Goal: Task Accomplishment & Management: Complete application form

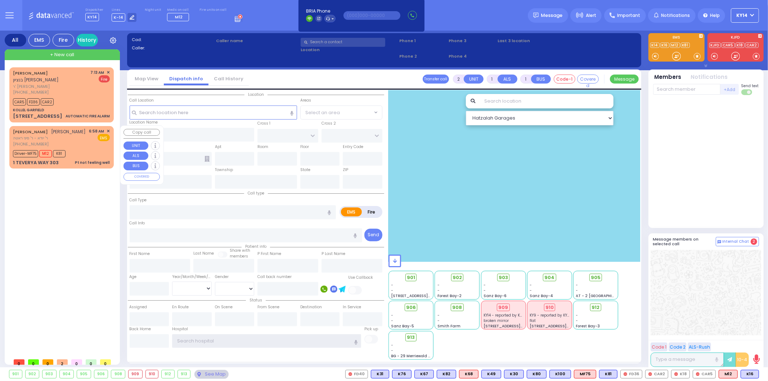
type input "ky14"
click at [87, 143] on div "MOSHE MORDCHE KAHANA משה מרדכי כהנא ר' יודא - ר' סיני ראטה (845) 783-3562 6:58 …" at bounding box center [61, 137] width 97 height 19
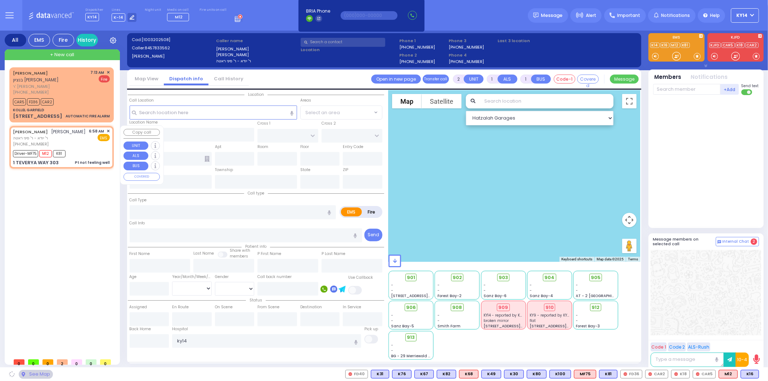
type input "1"
type input "0"
select select
type input "Pt not feeling well"
radio input "true"
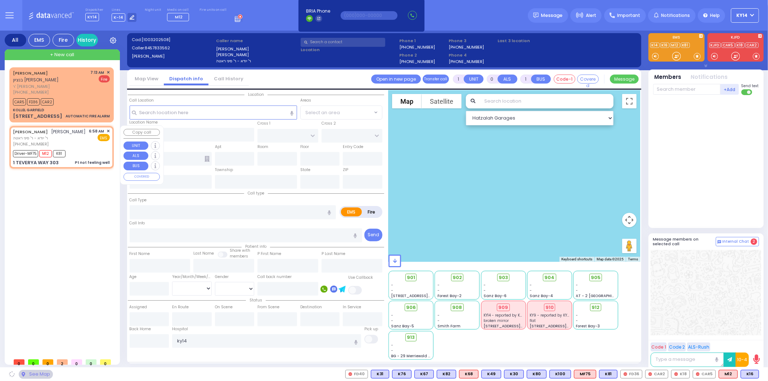
type input "MOSHE MORDCHE"
type input "KAHANA"
select select
type input "06:58"
type input "07:01"
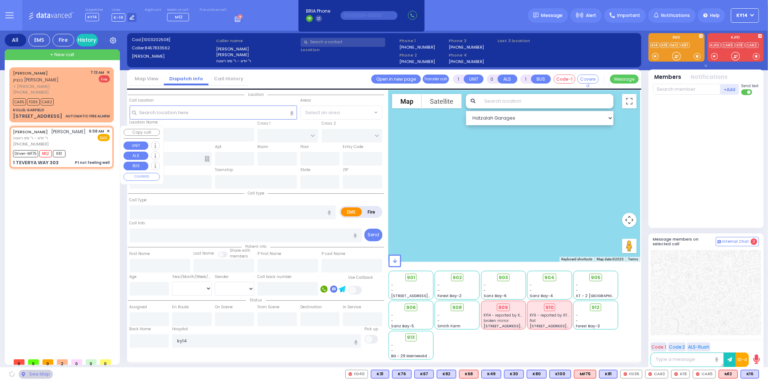
select select "Hatzalah Garages"
type input "MERON DR"
type input "AUSTRA PARKWAY"
type input "1 TEVERYA WAY"
type input "303"
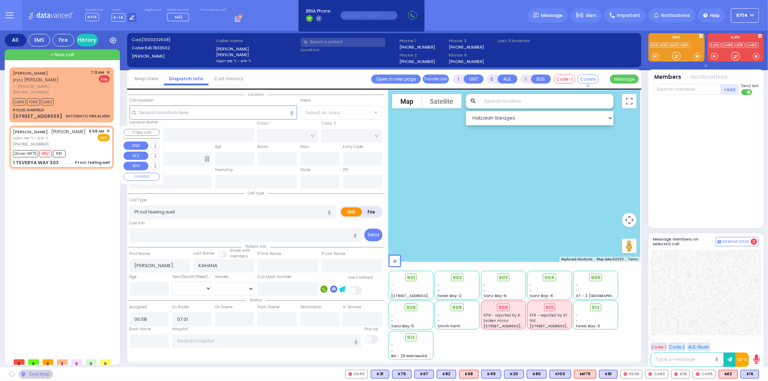
type input "Monroe"
type input "[US_STATE]"
type input "10950"
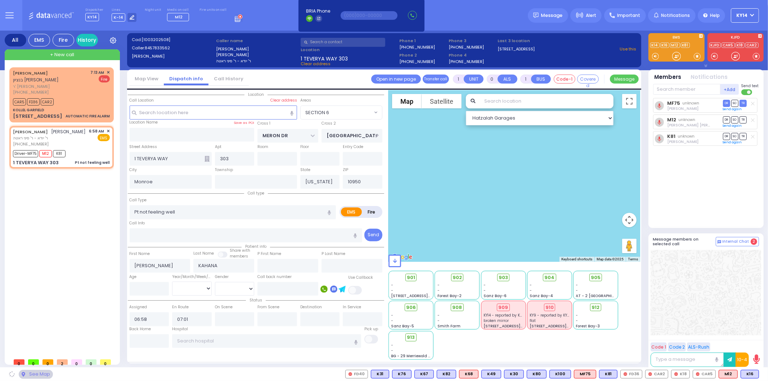
select select "SECTION 6"
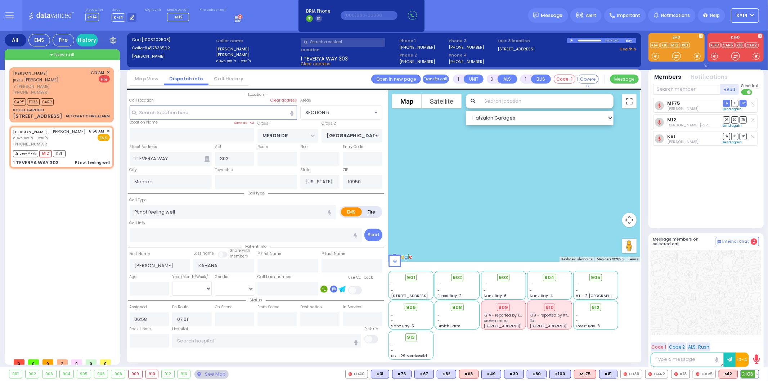
click at [744, 373] on icon at bounding box center [744, 374] width 4 height 4
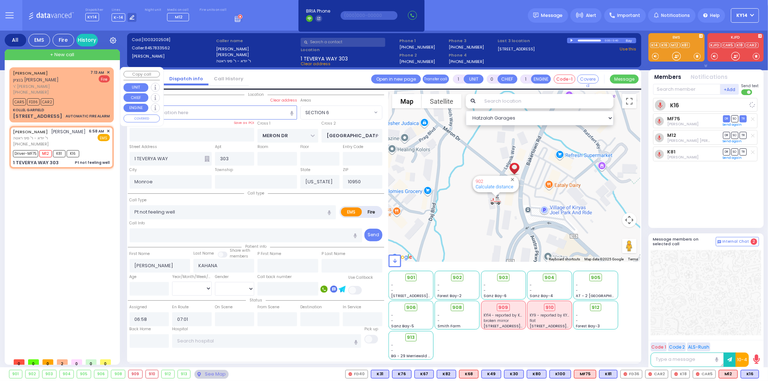
select select
radio input "true"
select select
select select "Hatzalah Garages"
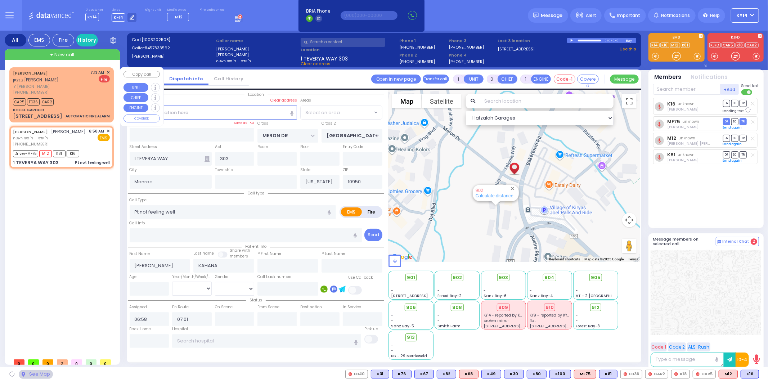
select select "SECTION 6"
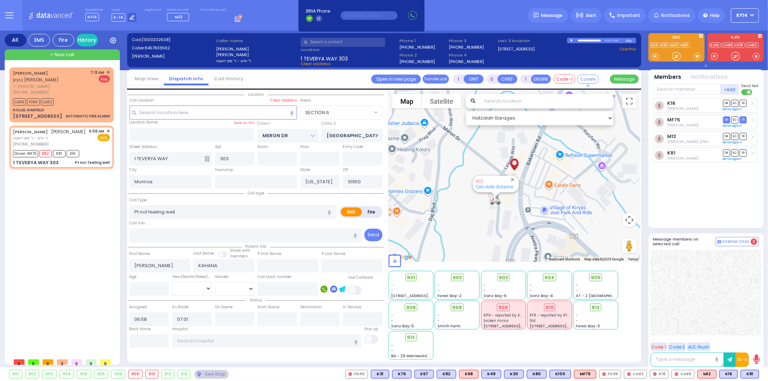
click at [698, 195] on div "K16 Berel Polatseck DR SO TR Sending text MF75" at bounding box center [706, 160] width 107 height 124
click at [462, 275] on span "902" at bounding box center [459, 277] width 9 height 7
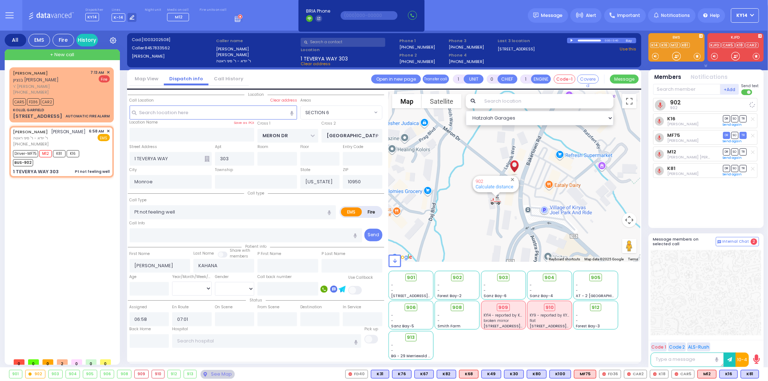
select select
radio input "true"
select select
select select "Hatzalah Garages"
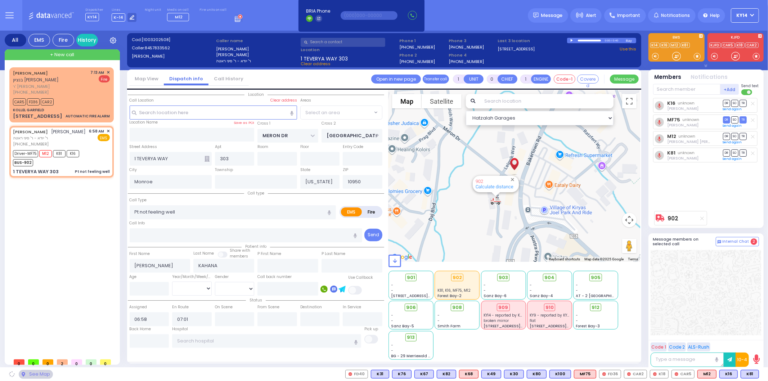
select select "SECTION 6"
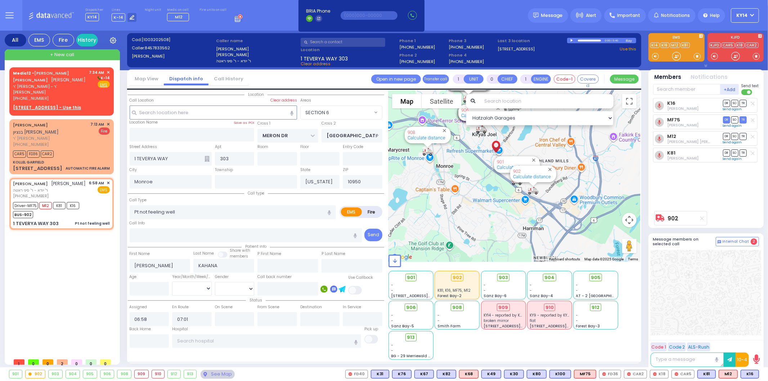
drag, startPoint x: 343, startPoint y: 127, endPoint x: 84, endPoint y: 149, distance: 260.5
click at [84, 149] on div "CAR5 FD36 CAR2" at bounding box center [61, 153] width 97 height 9
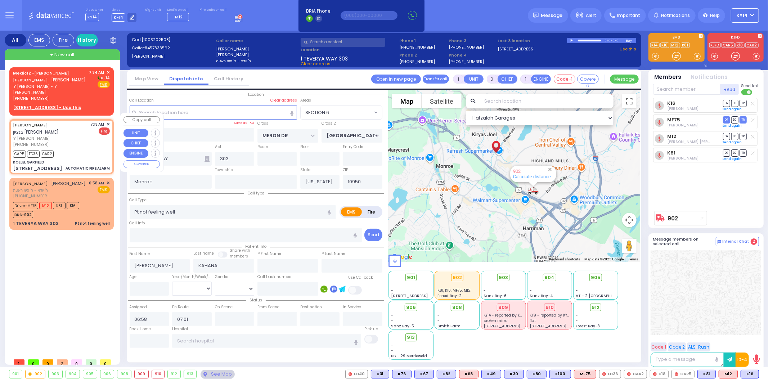
type input "3"
type input "1"
select select
type input "AUTOMATIC FIRE ALARM"
radio input "false"
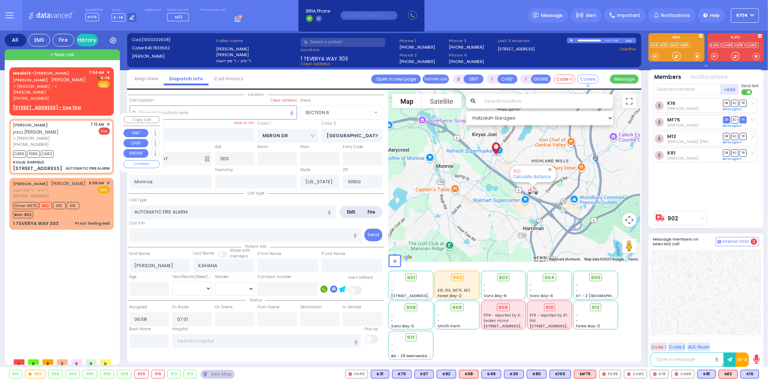
radio input "true"
type input "BENZION JOSHUA"
type input "KRAUS"
select select
type input "07:13"
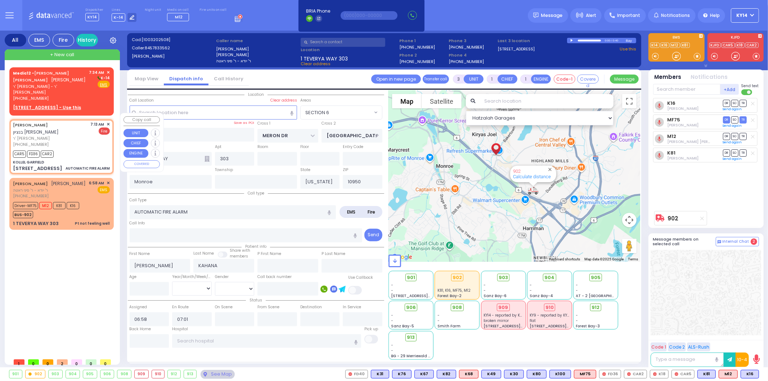
type input "07:15"
type input "KOLLEL GARFIELD"
type input "HAYES COURT"
type input "EAHAL COURT"
type input "16 Garfield Rd"
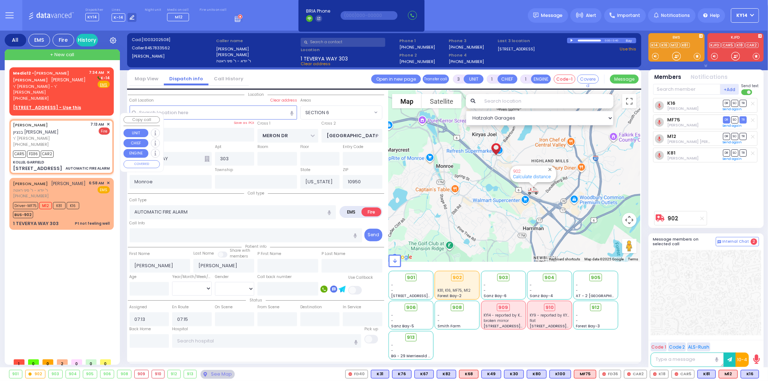
type input "Kiryas Joel"
select select "Hatzalah Garages"
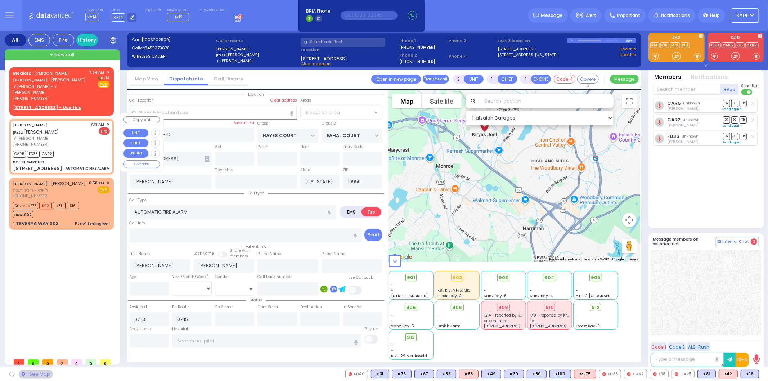
select select "SECTION 3"
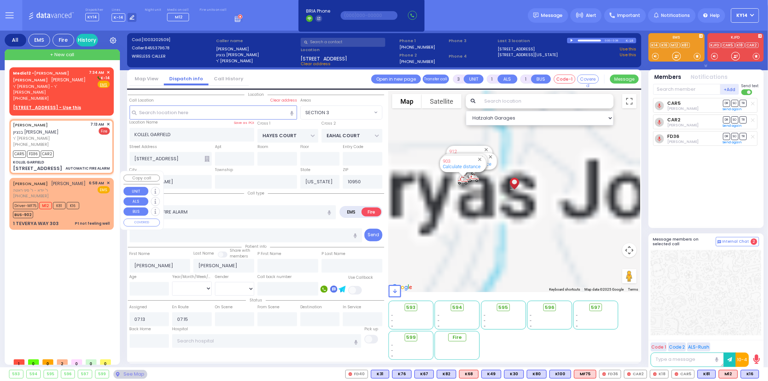
click at [80, 192] on span "ר' יודא - ר' סיני ראטה" at bounding box center [49, 190] width 73 height 6
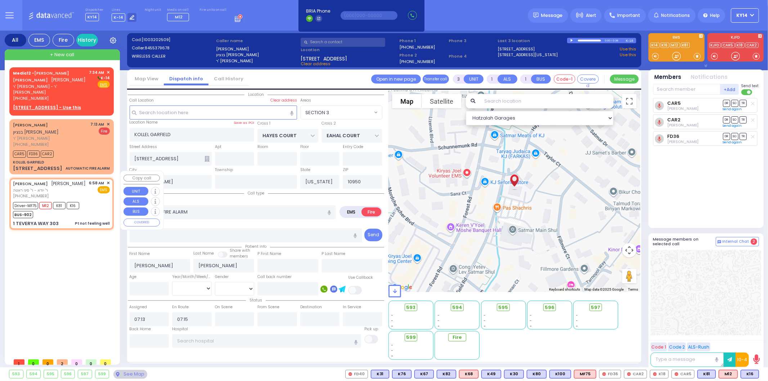
type input "1"
type input "0"
select select
type input "Pt not feeling well"
radio input "true"
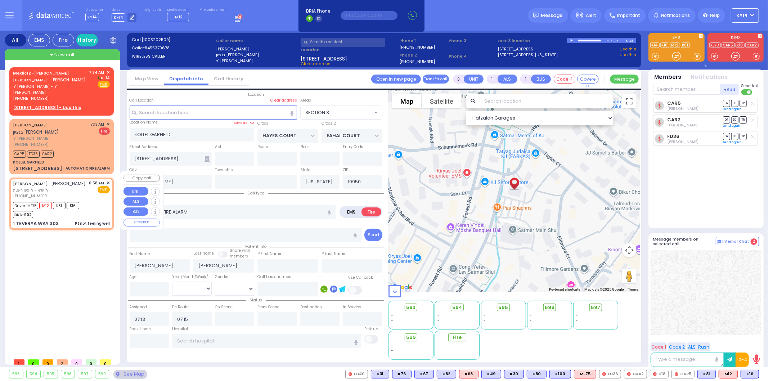
type input "MOSHE MORDCHE"
type input "KAHANA"
select select
type input "06:58"
type input "07:01"
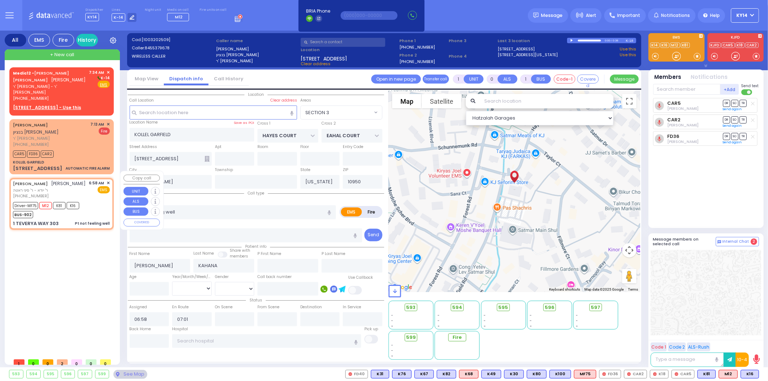
select select "Hatzalah Garages"
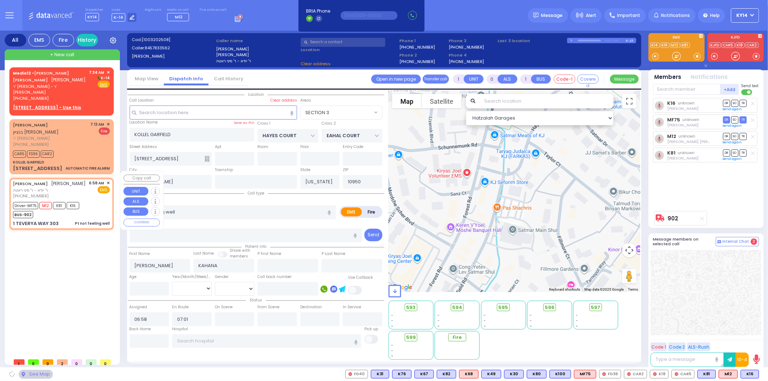
type input "MERON DR"
type input "AUSTRA PARKWAY"
type input "1 TEVERYA WAY"
type input "303"
type input "Monroe"
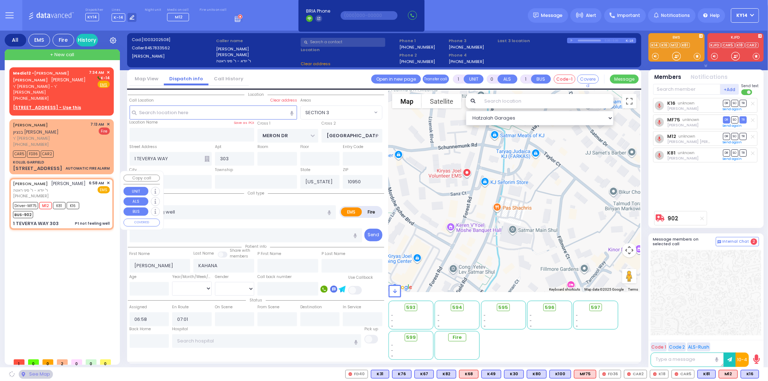
select select "SECTION 6"
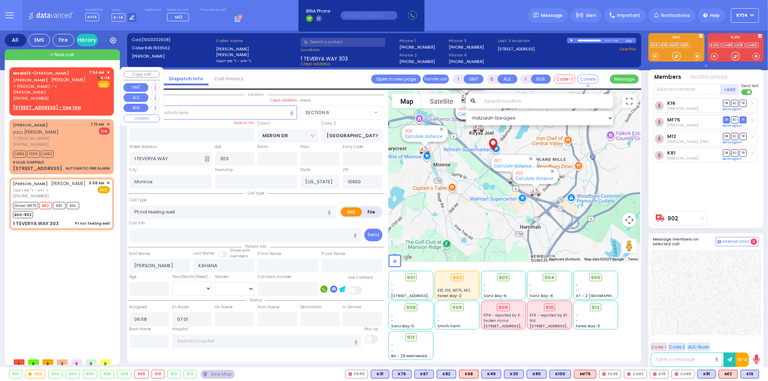
click at [109, 72] on span "✕" at bounding box center [108, 72] width 3 height 6
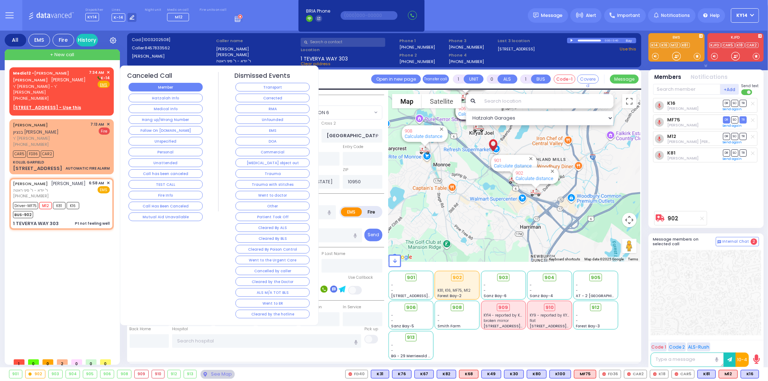
click at [158, 89] on button "Member" at bounding box center [166, 87] width 74 height 9
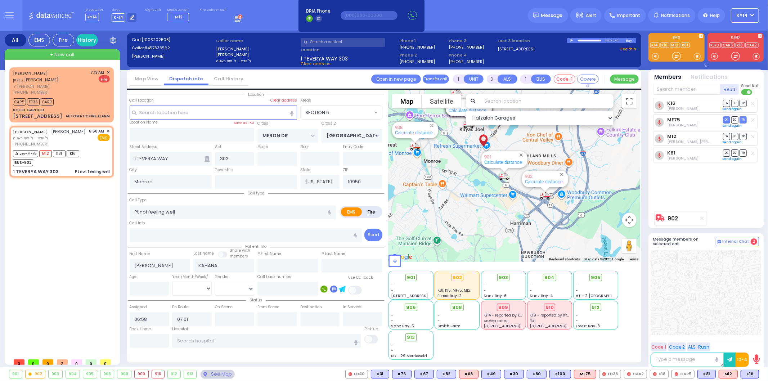
type input "6"
select select
radio input "true"
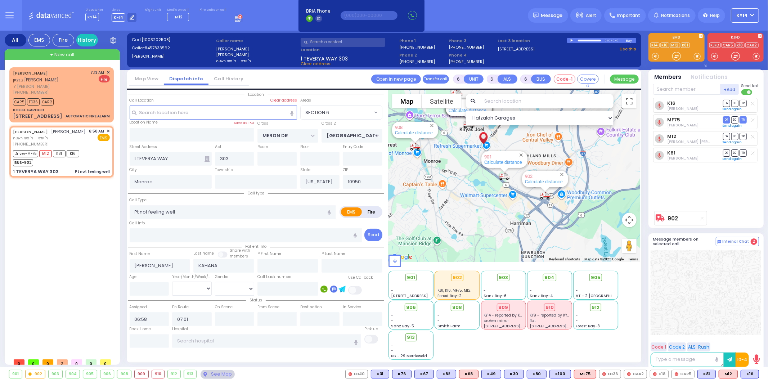
type input "Unknown"
select select "Year"
select select "Hatzalah Garages"
select select "SECTION 6"
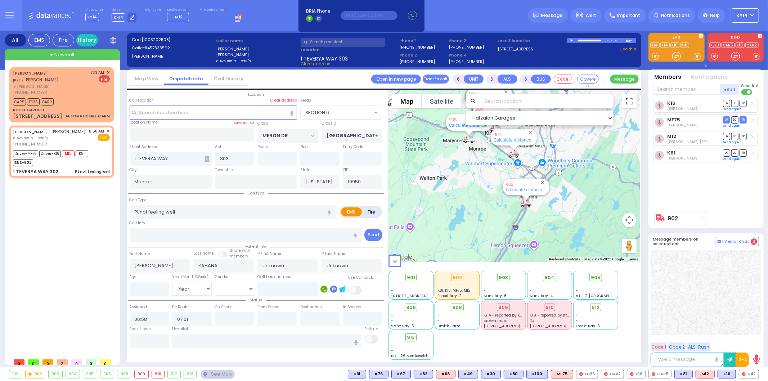
select select
radio input "true"
select select "Year"
type input "07:05"
type input "07:30"
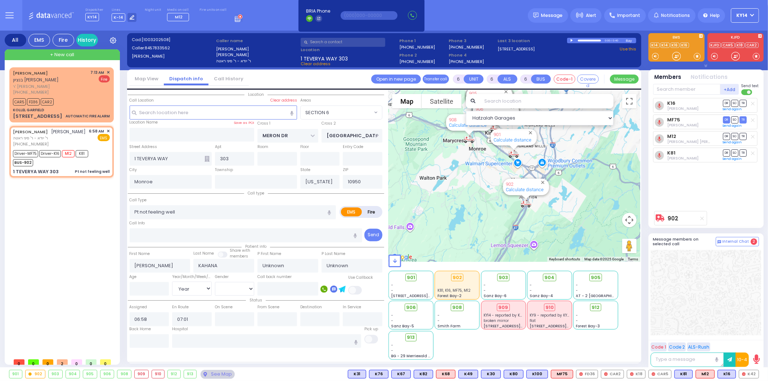
type input "08:35"
select select "Hatzalah Garages"
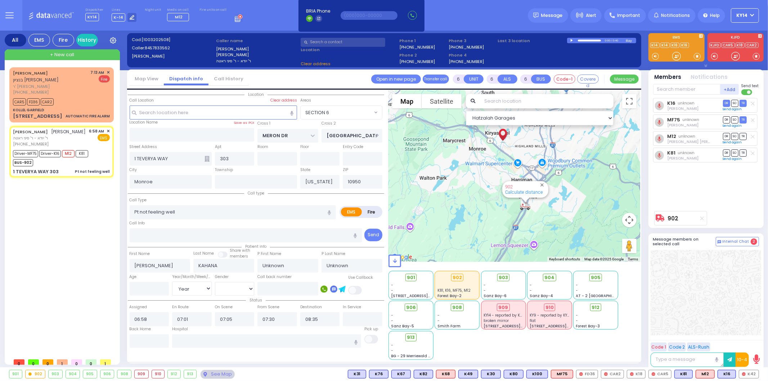
select select
radio input "true"
select select "Year"
select select "Hatzalah Garages"
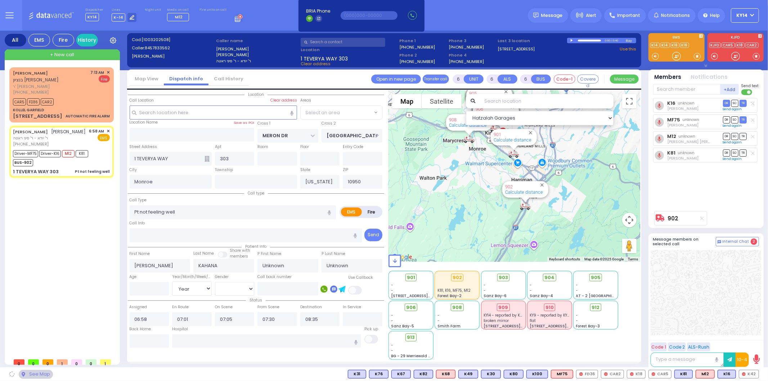
select select
radio input "true"
select select "Year"
select select "Hatzalah Garages"
select select "SECTION 6"
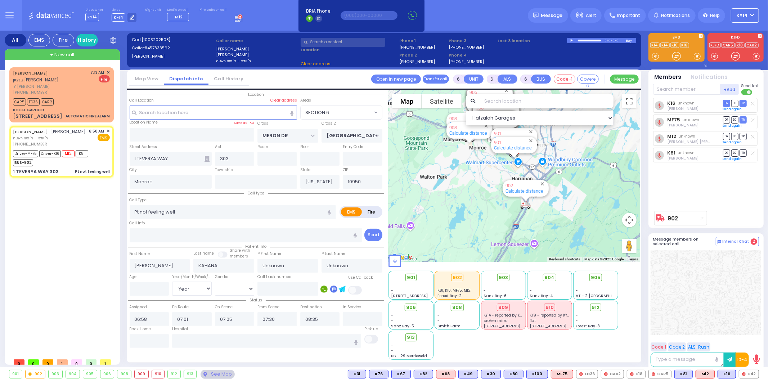
select select
radio input "true"
select select "Year"
select select "Hatzalah Garages"
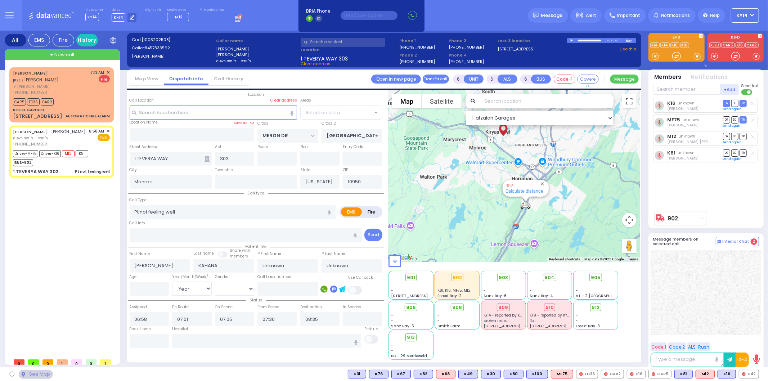
select select
radio input "true"
select select "Year"
select select "Hatzalah Garages"
select select "SECTION 6"
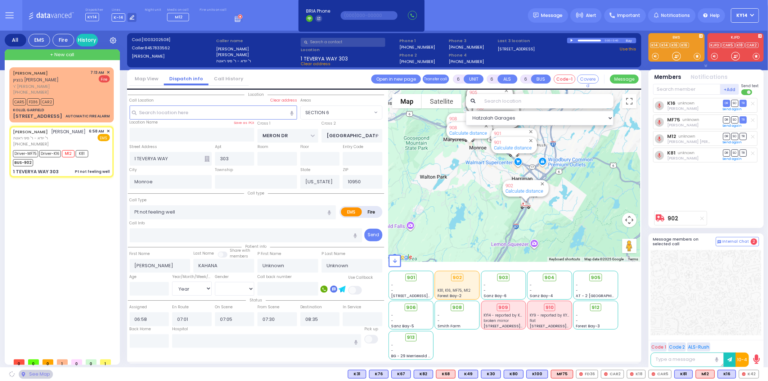
select select "SECTION 6"
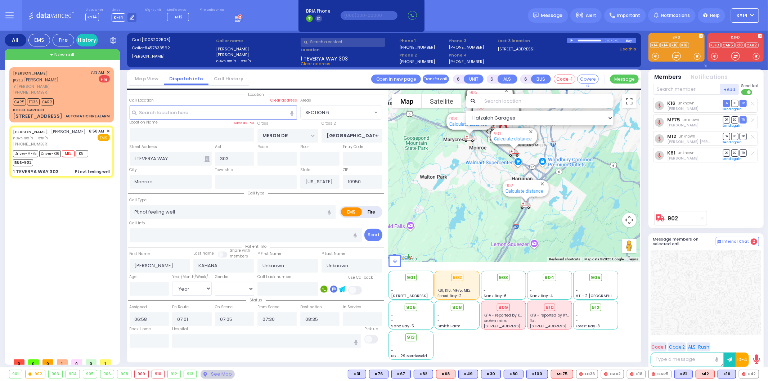
select select "SECTION 6"
select select
radio input "true"
select select "Year"
select select "Hatzalah Garages"
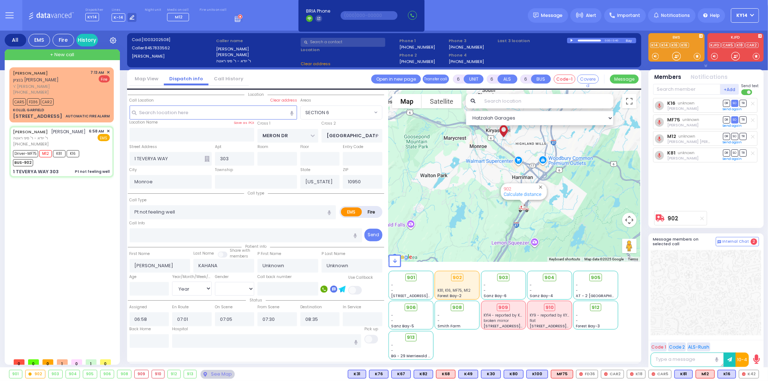
select select
radio input "true"
select select "Year"
select select "Hatzalah Garages"
select select
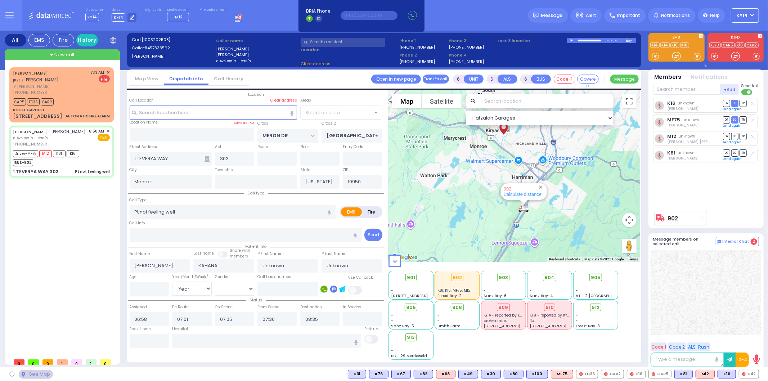
radio input "true"
select select "Year"
select select "Hatzalah Garages"
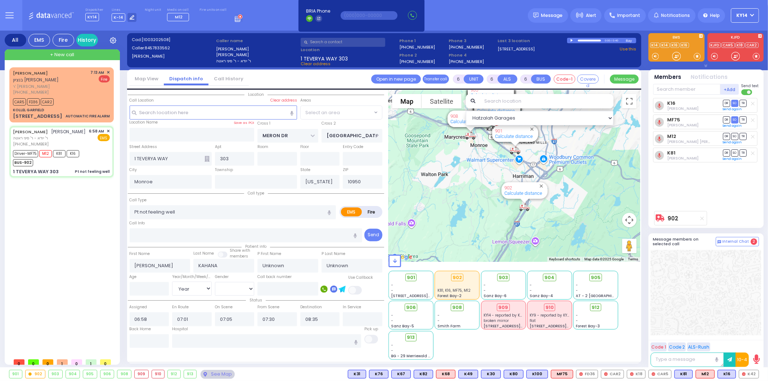
select select "SECTION 6"
select select
radio input "true"
select select "Year"
type input "10:47"
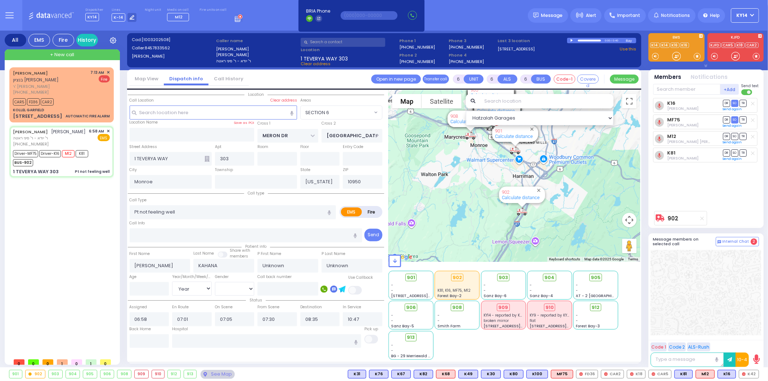
select select "Hatzalah Garages"
select select "SECTION 6"
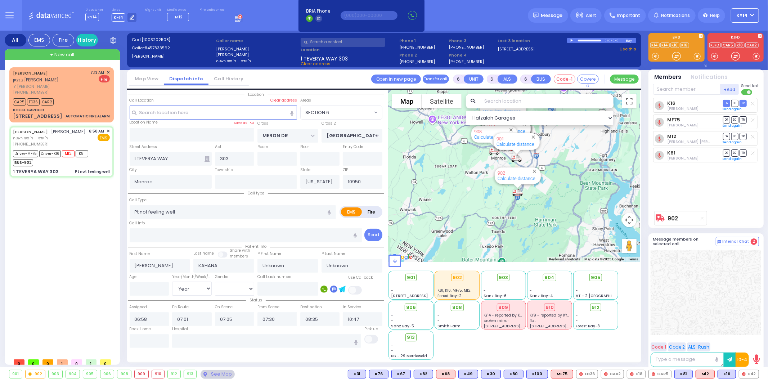
select select
radio input "true"
select select "Year"
select select "Hatzalah Garages"
select select "SECTION 6"
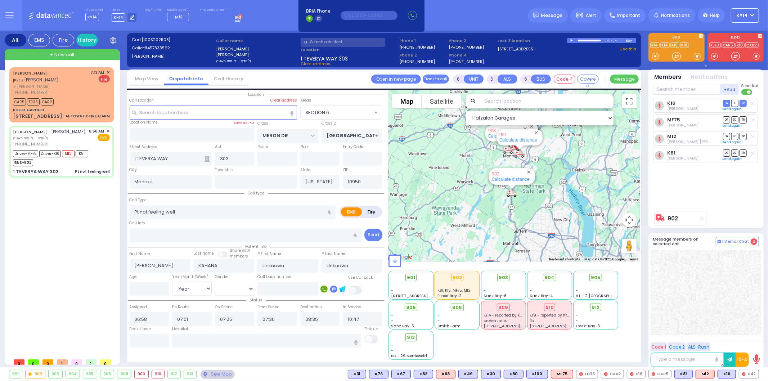
select select
radio input "true"
select select "Year"
select select "Hatzalah Garages"
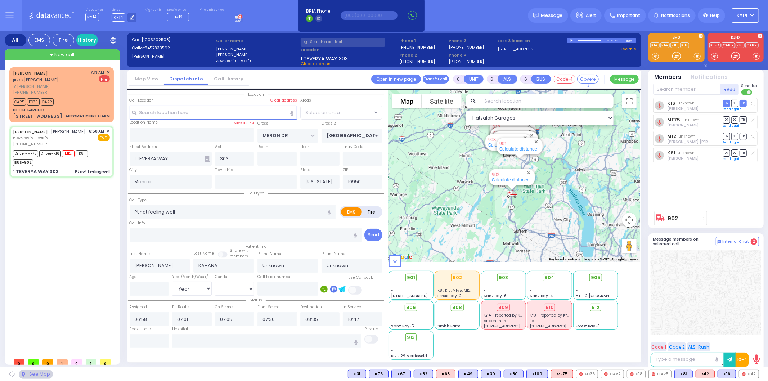
select select "SECTION 6"
select select
radio input "true"
select select "Year"
select select "Hatzalah Garages"
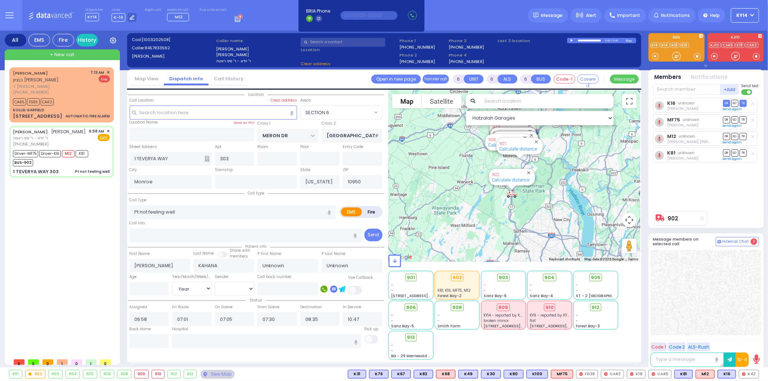
select select "SECTION 6"
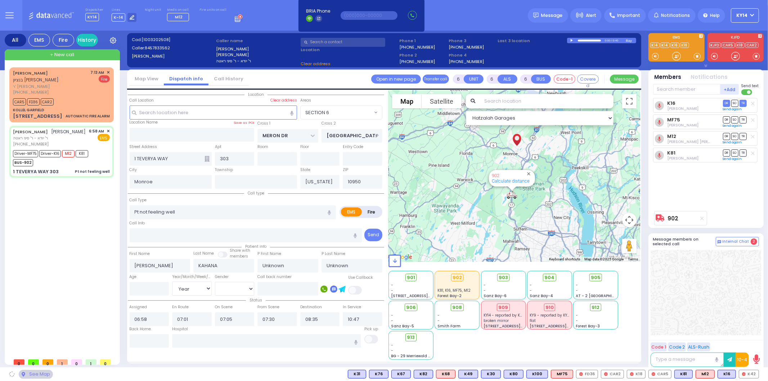
select select
radio input "true"
select select "Year"
select select "Hatzalah Garages"
select select "SECTION 6"
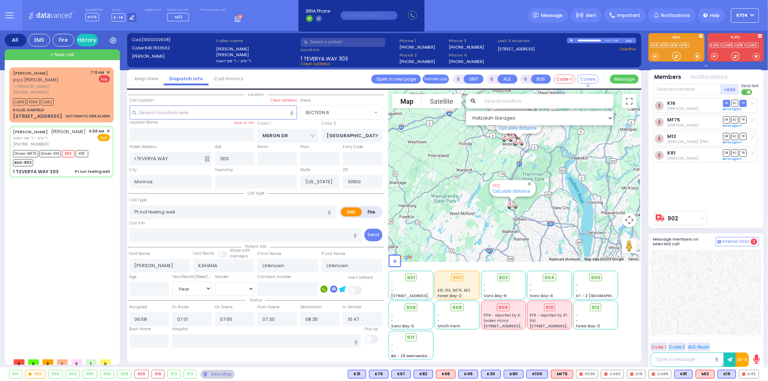
select select
radio input "true"
type input "Moses"
type input "Kahan"
type input "49"
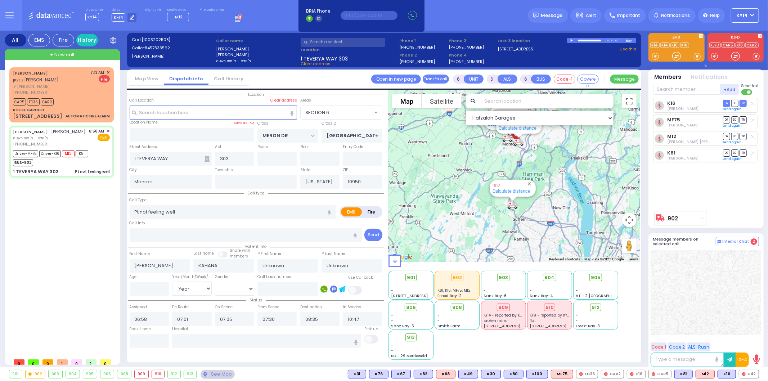
select select "Year"
select select "[DEMOGRAPHIC_DATA]"
select select "Hatzalah Garages"
select select "SECTION 6"
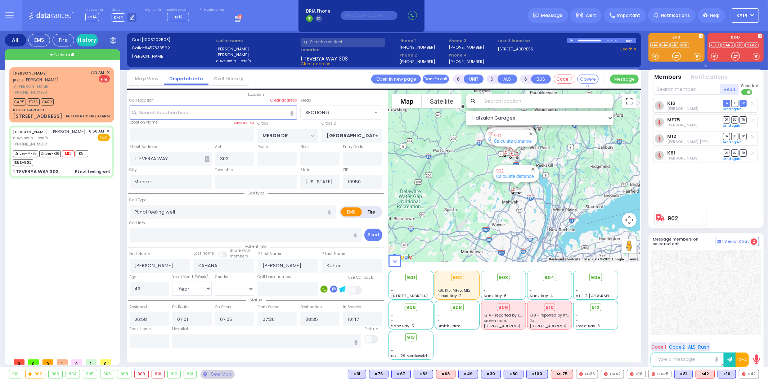
select select
radio input "true"
select select "Year"
select select "[DEMOGRAPHIC_DATA]"
select select "Hatzalah Garages"
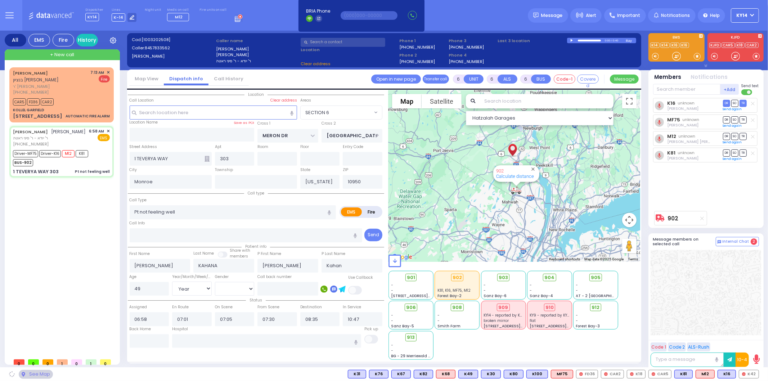
select select
radio input "true"
select select "Year"
select select "[DEMOGRAPHIC_DATA]"
select select "Hatzalah Garages"
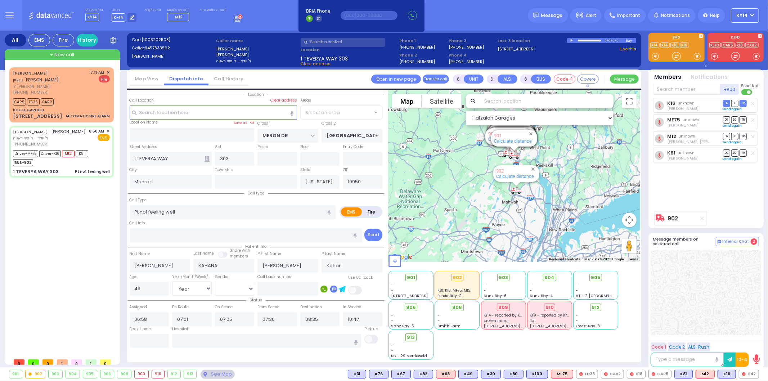
select select "SECTION 6"
select select
radio input "true"
select select "Year"
select select "[DEMOGRAPHIC_DATA]"
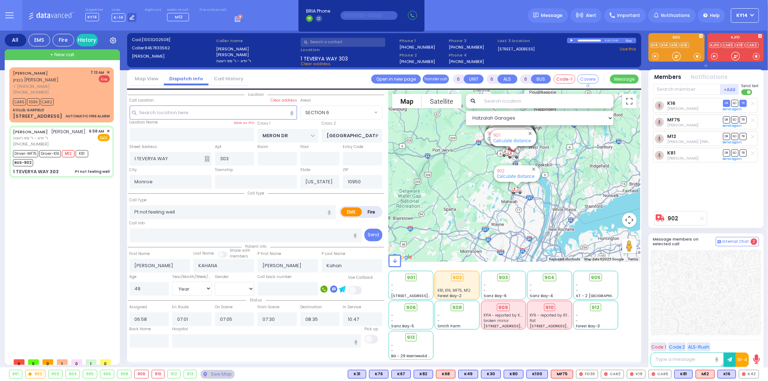
select select "Hatzalah Garages"
select select "SECTION 6"
select select
radio input "true"
select select "Year"
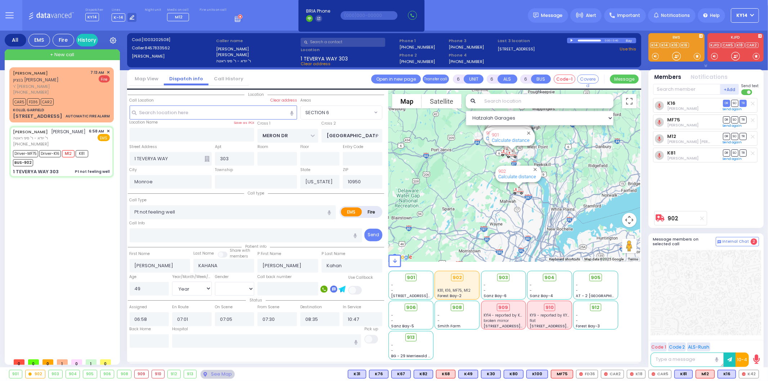
select select "[DEMOGRAPHIC_DATA]"
select select "Hatzalah Garages"
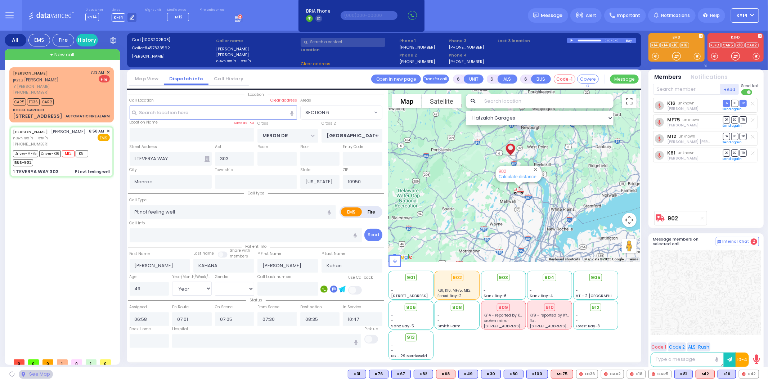
select select "SECTION 6"
select select
radio input "true"
select select "Year"
select select "[DEMOGRAPHIC_DATA]"
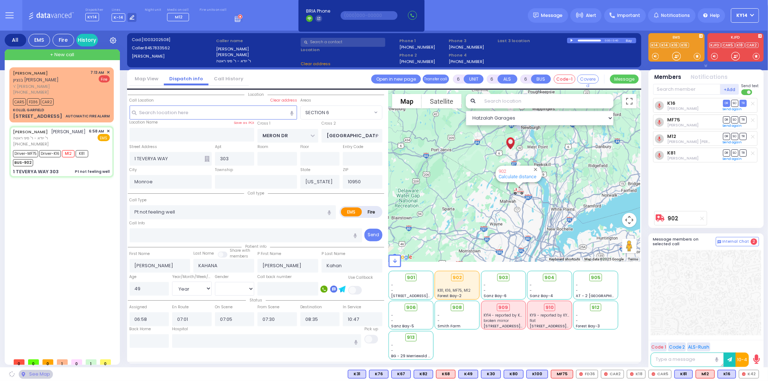
select select "Hatzalah Garages"
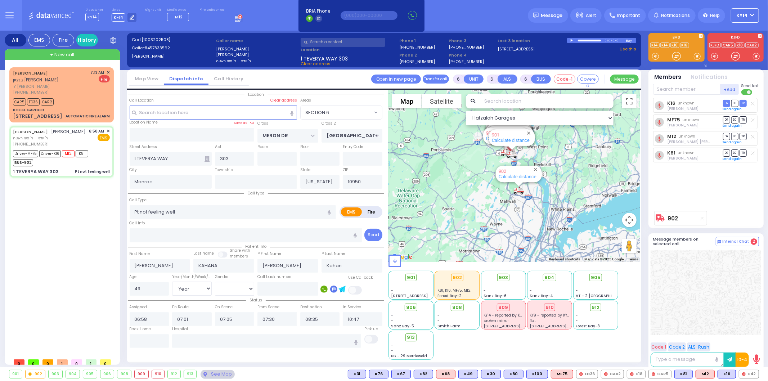
select select "SECTION 6"
select select
radio input "true"
select select "Year"
select select "[DEMOGRAPHIC_DATA]"
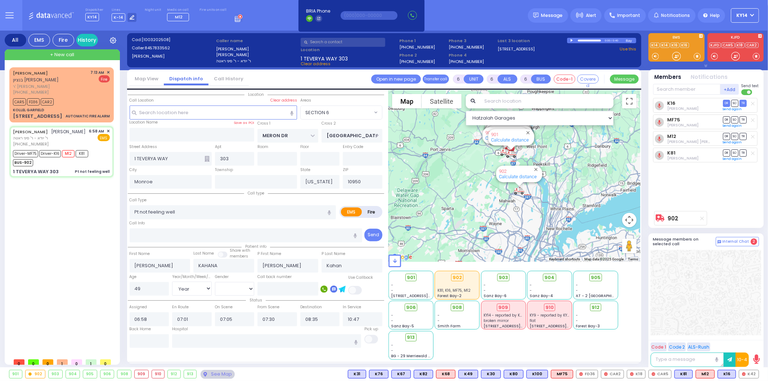
select select "Hatzalah Garages"
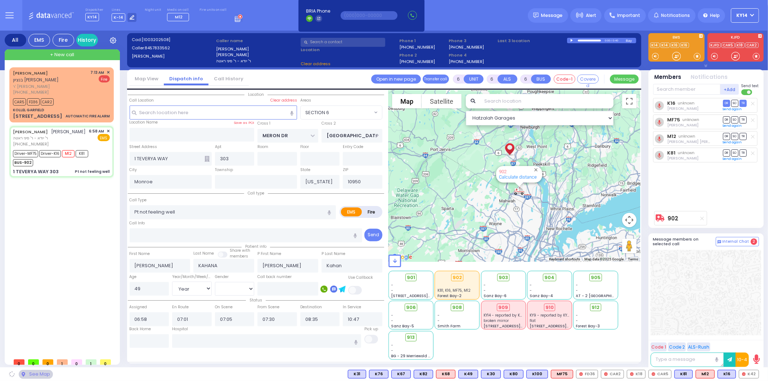
select select "SECTION 6"
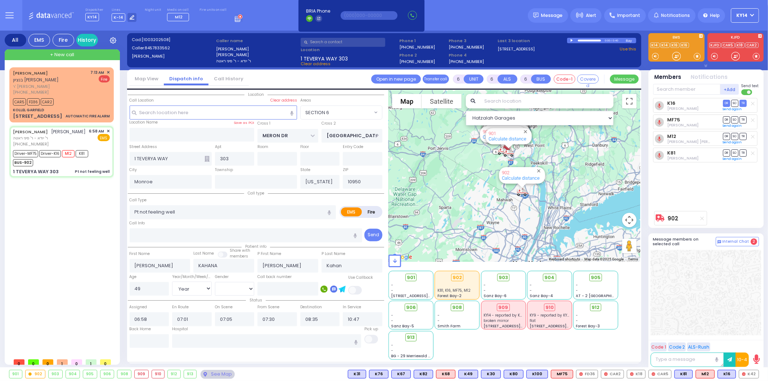
select select
radio input "true"
select select "Year"
select select "[DEMOGRAPHIC_DATA]"
select select "Hatzalah Garages"
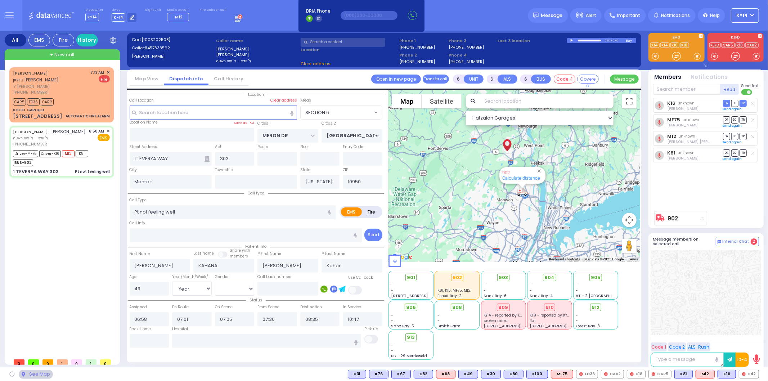
select select
radio input "true"
select select "Year"
select select "[DEMOGRAPHIC_DATA]"
select select "Hatzalah Garages"
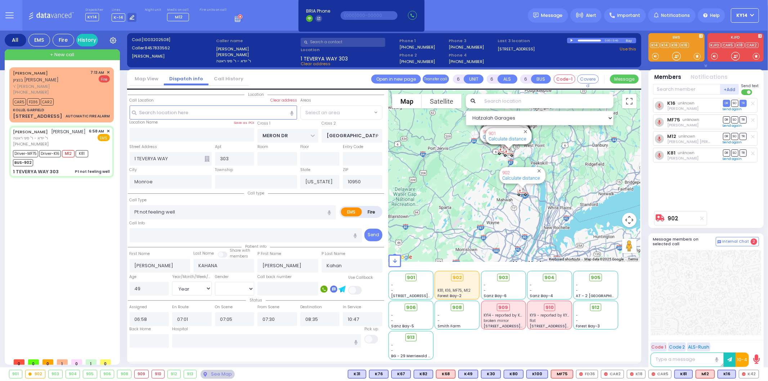
select select "SECTION 6"
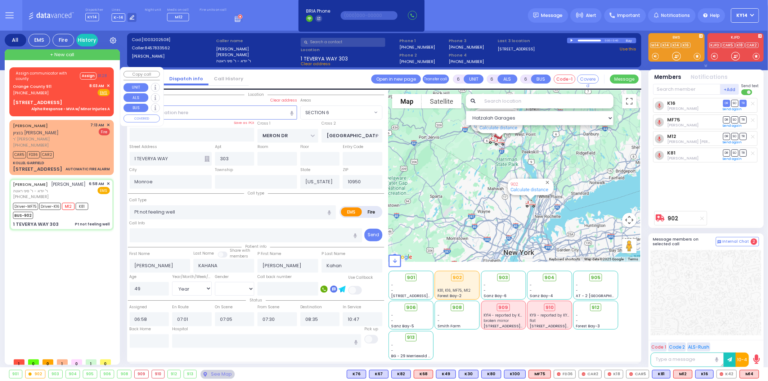
drag, startPoint x: 78, startPoint y: 93, endPoint x: 78, endPoint y: 96, distance: 3.6
click at [78, 95] on div "Assign communicator with county Assign 01:28 Orange County 911 (845) 469-0911 8…" at bounding box center [62, 90] width 102 height 44
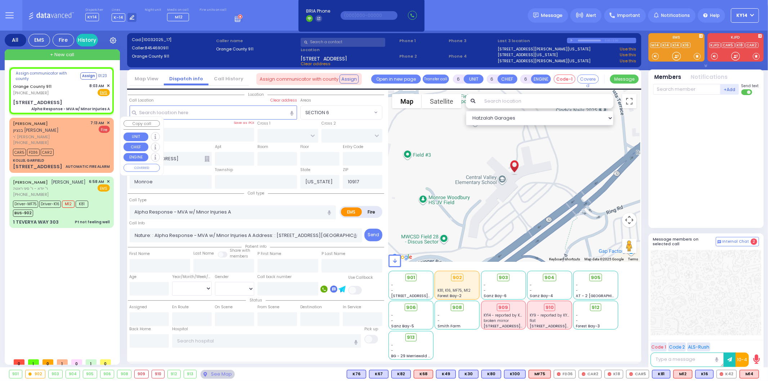
click at [64, 141] on div "(845) 537-9678" at bounding box center [50, 143] width 75 height 6
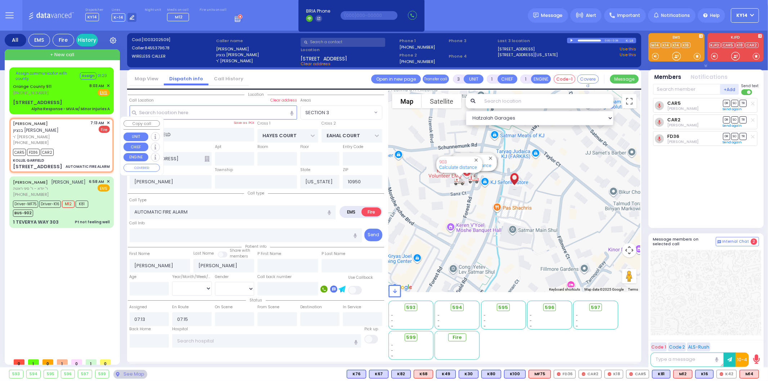
click at [108, 120] on span "✕" at bounding box center [108, 123] width 3 height 6
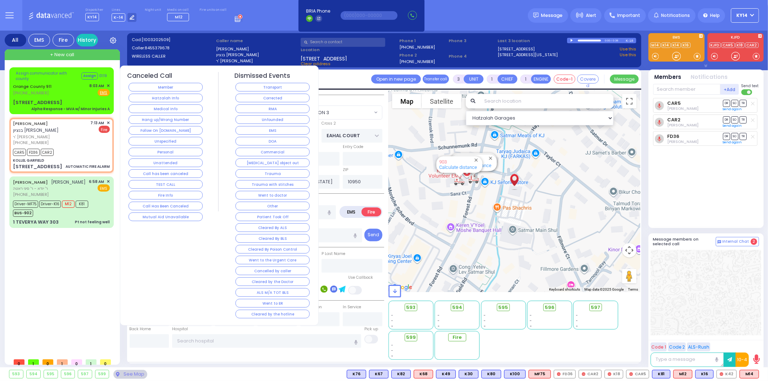
click at [246, 93] on div "Corrected" at bounding box center [272, 98] width 77 height 11
click at [246, 95] on button "Corrected" at bounding box center [272, 98] width 74 height 9
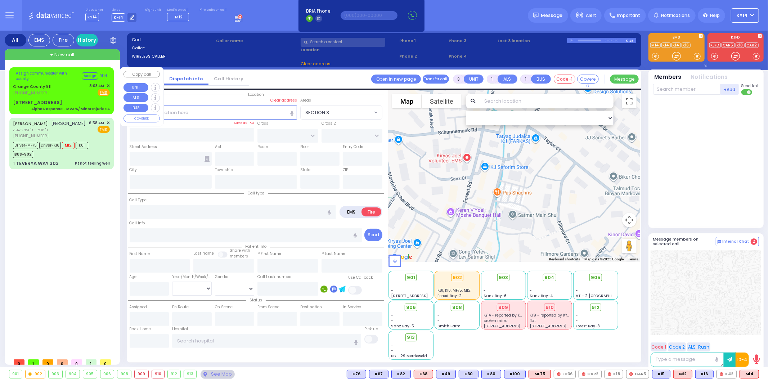
click at [80, 87] on div "Orange County 911 [PHONE_NUMBER] 8:03 AM ✕ Fire EMS" at bounding box center [61, 89] width 97 height 13
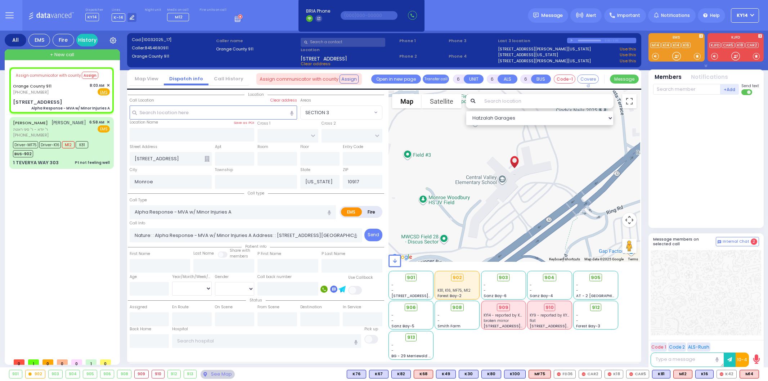
select select
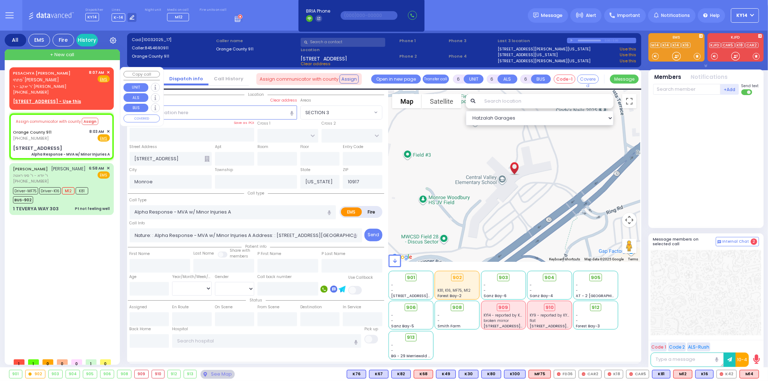
click at [35, 89] on span "[PHONE_NUMBER]" at bounding box center [31, 92] width 36 height 6
type input "2"
type input "1"
select select
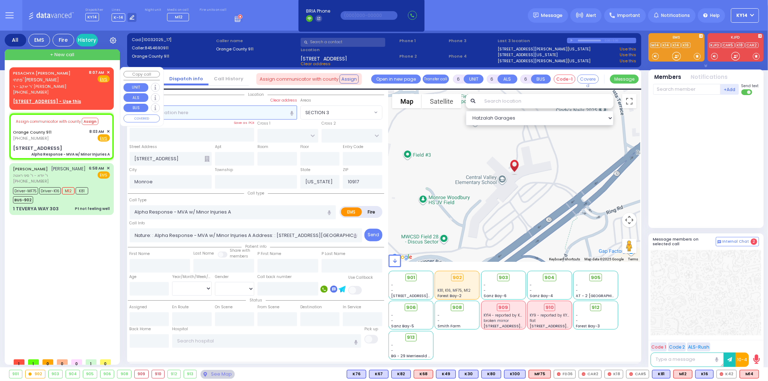
radio input "true"
type input "PESACHYA ZVI"
type input "BRAUNER"
select select
type input "08:07"
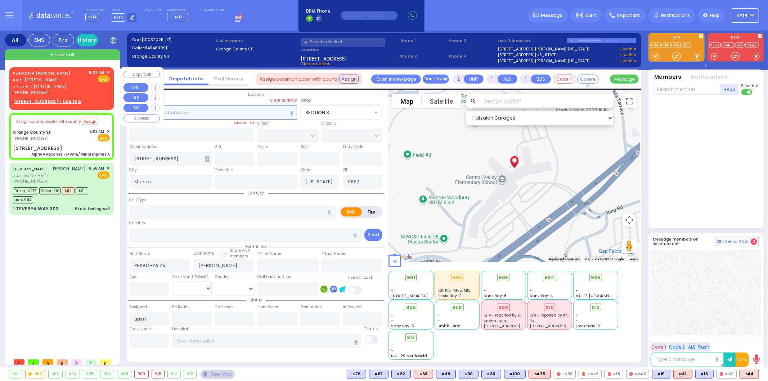
select select "Hatzalah Garages"
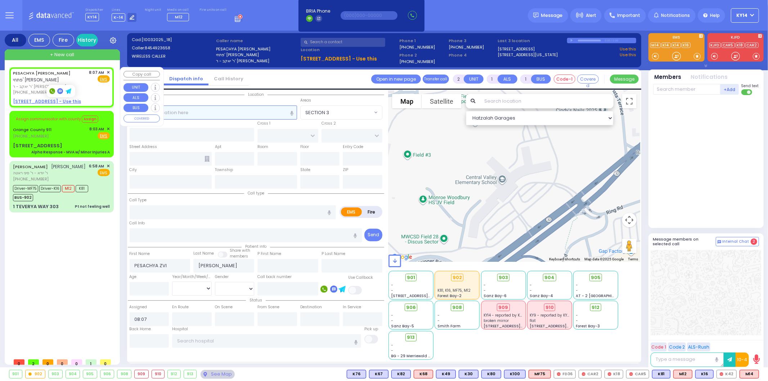
select select
radio input "true"
select select
select select "Hatzalah Garages"
click at [49, 89] on span at bounding box center [52, 91] width 7 height 6
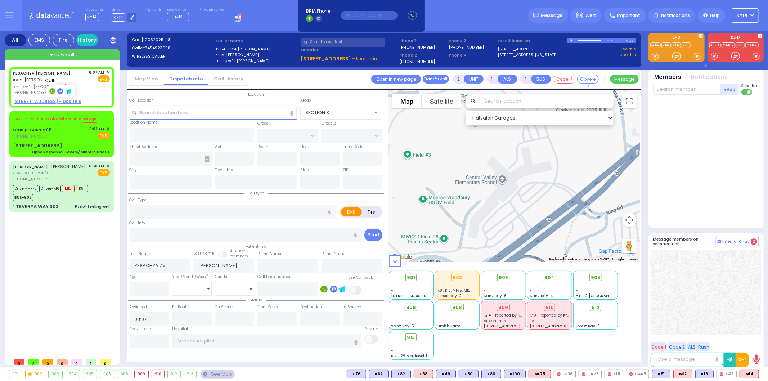
type input "8454923658"
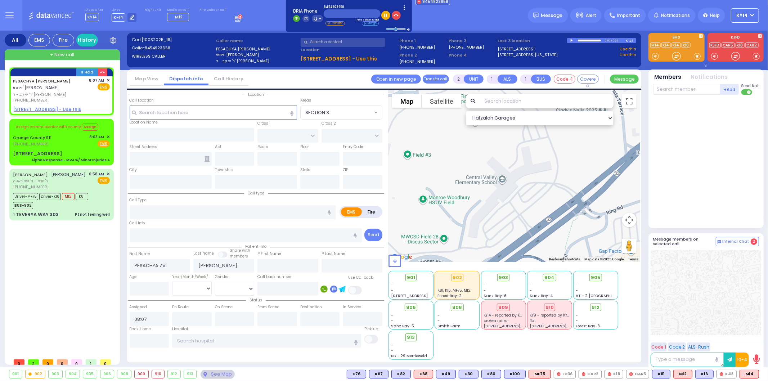
click at [401, 16] on div "Merge call Merge Transfer call to Transfer Park - 1 Park - 2" at bounding box center [404, 15] width 7 height 25
click at [394, 17] on icon "button" at bounding box center [396, 15] width 5 height 5
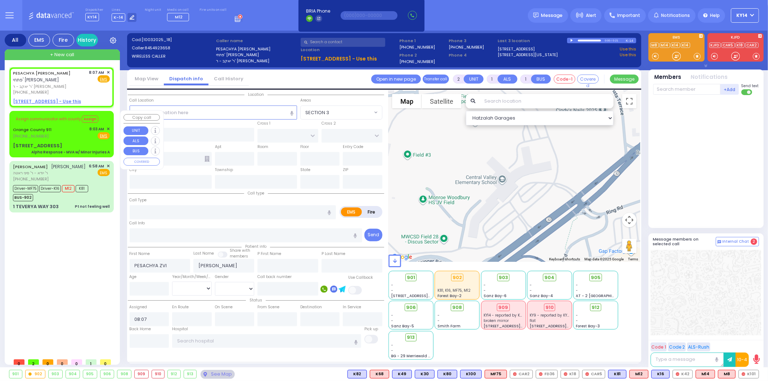
click at [64, 140] on div "Assign communicator with county Assign Orange County 911 (845) 469-0911 8:03 AM…" at bounding box center [62, 134] width 102 height 44
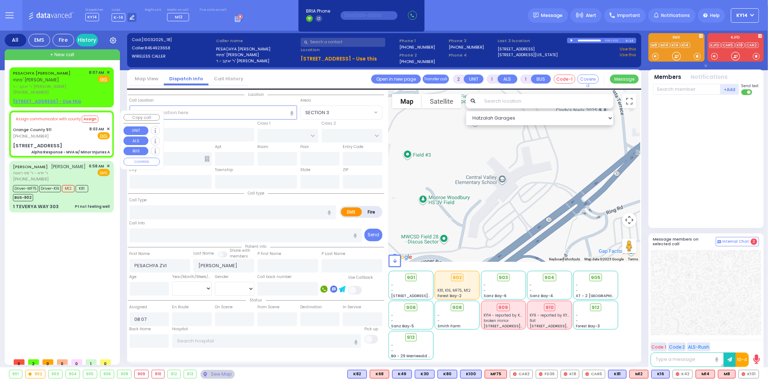
type input "6"
select select
type input "Alpha Response - MVA w/ Minor Injuries A"
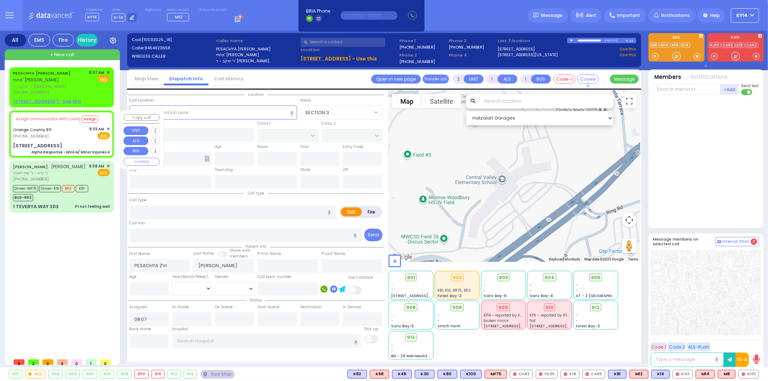
radio input "true"
type input "Nature: : Alpha Response - MVA w/ Minor Injuries A Address: : [STREET_ADDRESS][…"
select select
select select "Hatzalah Garages"
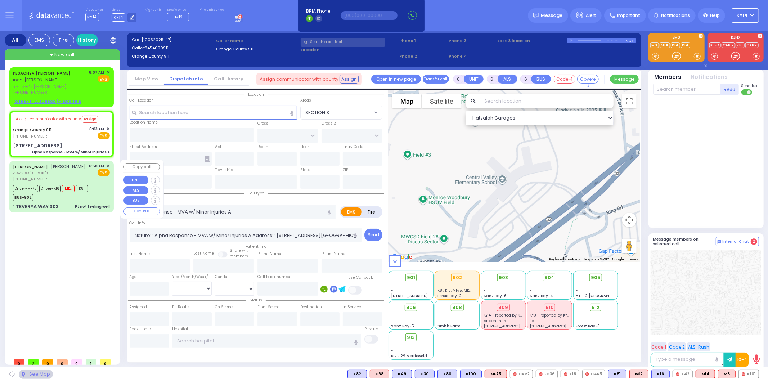
type input "[STREET_ADDRESS]"
type input "Monroe"
type input "[US_STATE]"
type input "10917"
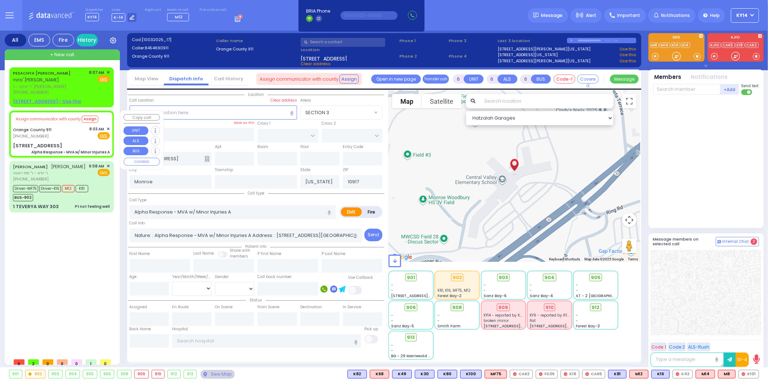
click at [74, 135] on div "Orange County 911 [PHONE_NUMBER] 8:03 AM ✕ Fire EMS" at bounding box center [61, 132] width 97 height 13
select select
radio input "true"
select select
select select "Hatzalah Garages"
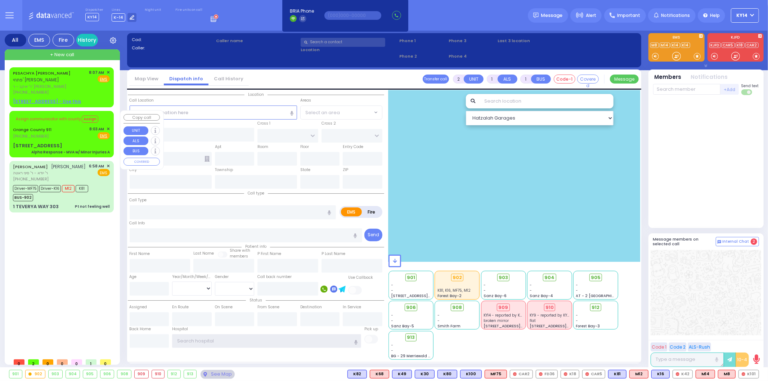
type input "ky14"
click at [78, 134] on div "Orange County 911 [PHONE_NUMBER] 8:03 AM ✕ Fire EMS" at bounding box center [61, 132] width 97 height 13
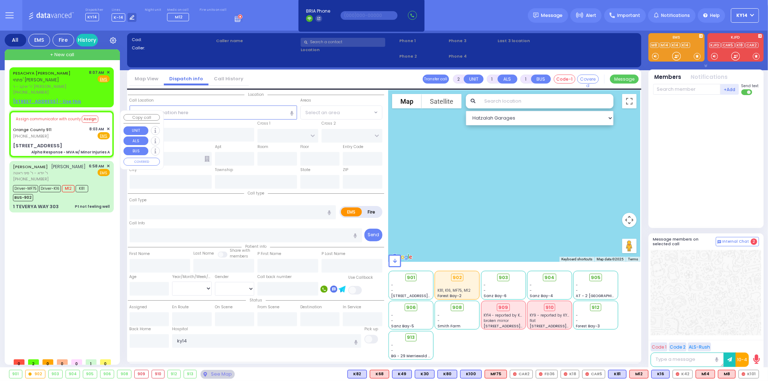
type input "6"
select select
type input "Alpha Response - MVA w/ Minor Injuries A"
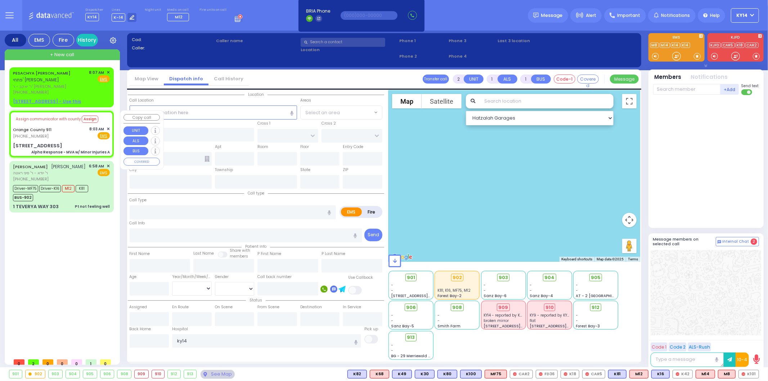
radio input "true"
type input "Nature: : Alpha Response - MVA w/ Minor Injuries A Address: : [STREET_ADDRESS][…"
select select
select select "Hatzalah Garages"
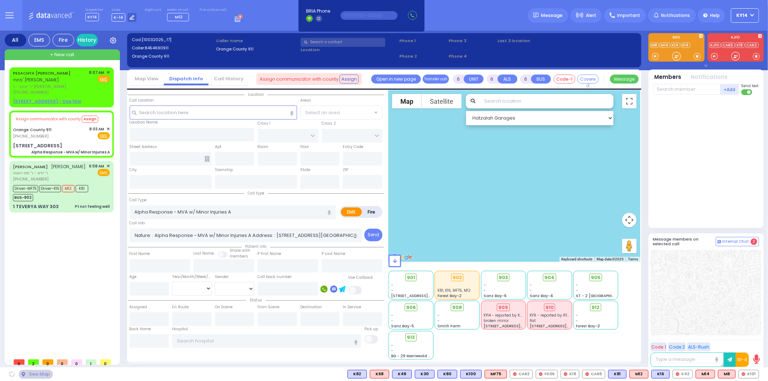
type input "[STREET_ADDRESS]"
type input "Monroe"
type input "[US_STATE]"
type input "10917"
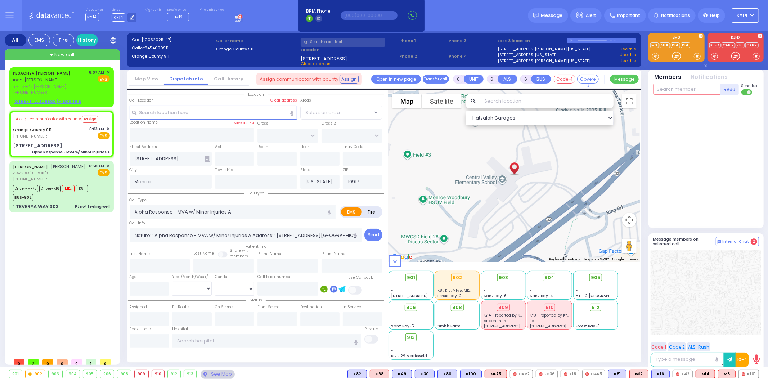
click at [675, 88] on input "text" at bounding box center [686, 89] width 67 height 11
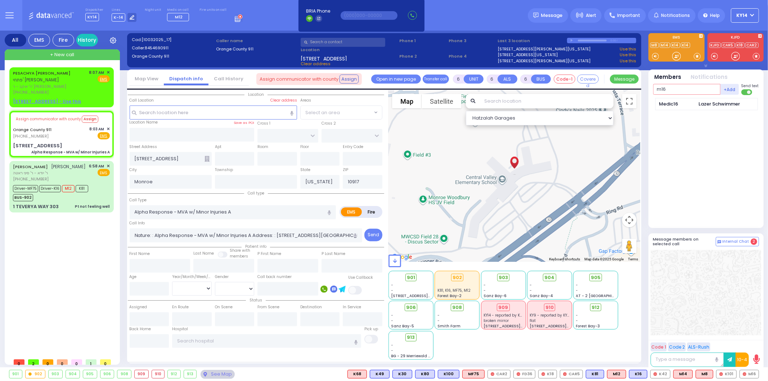
type input "m16"
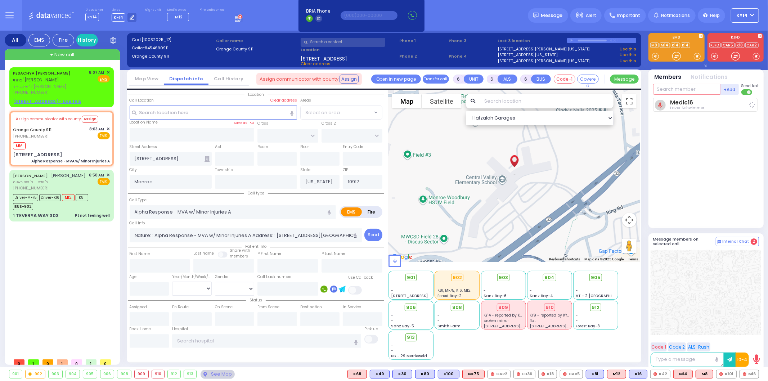
select select
radio input "true"
select select
type input "08:26"
select select "Hatzalah Garages"
